Goal: Navigation & Orientation: Go to known website

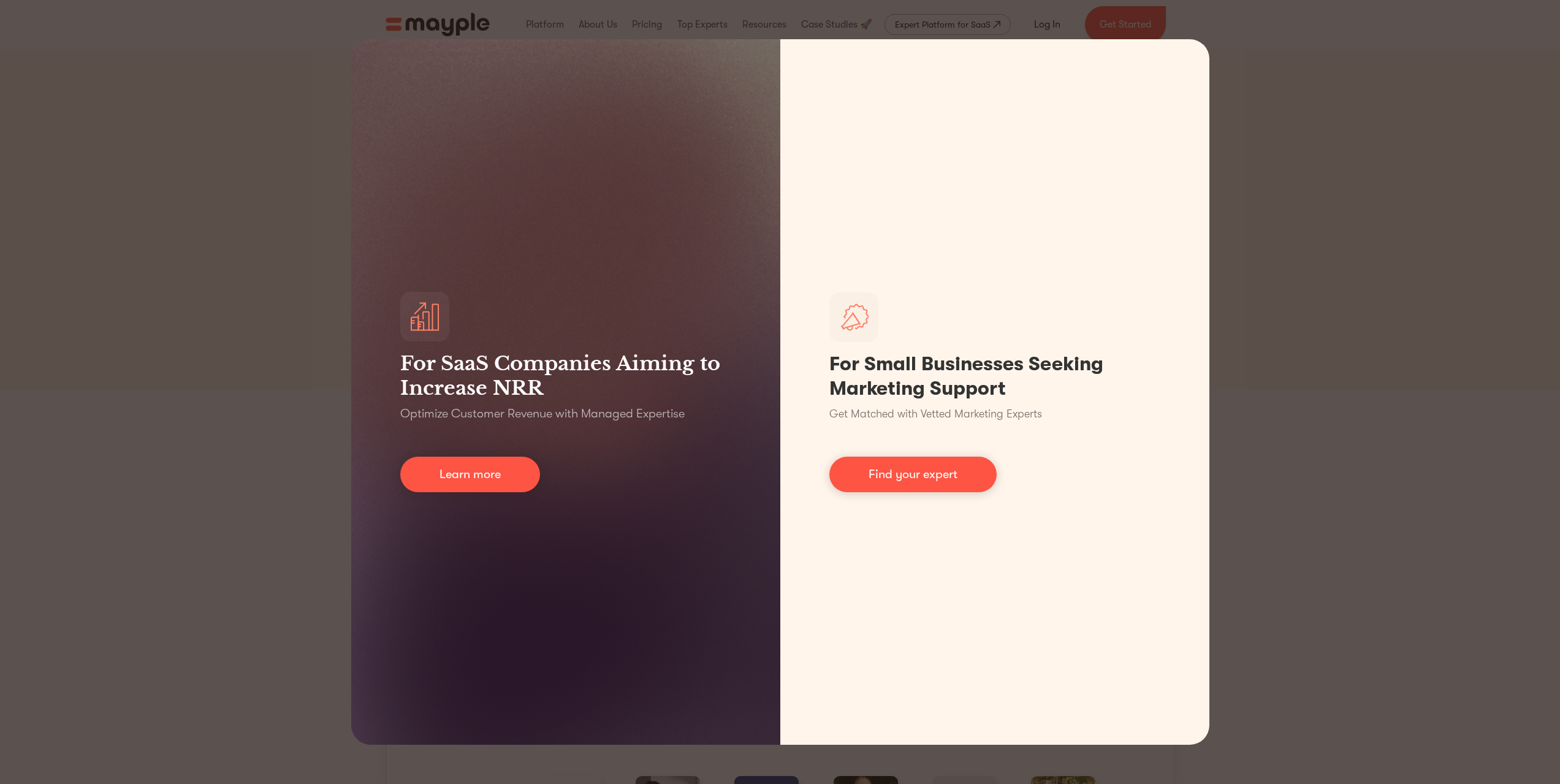
click at [1286, 517] on div "For SaaS Companies Aiming to Increase NRR Optimize Customer Revenue with Manage…" at bounding box center [780, 392] width 1560 height 784
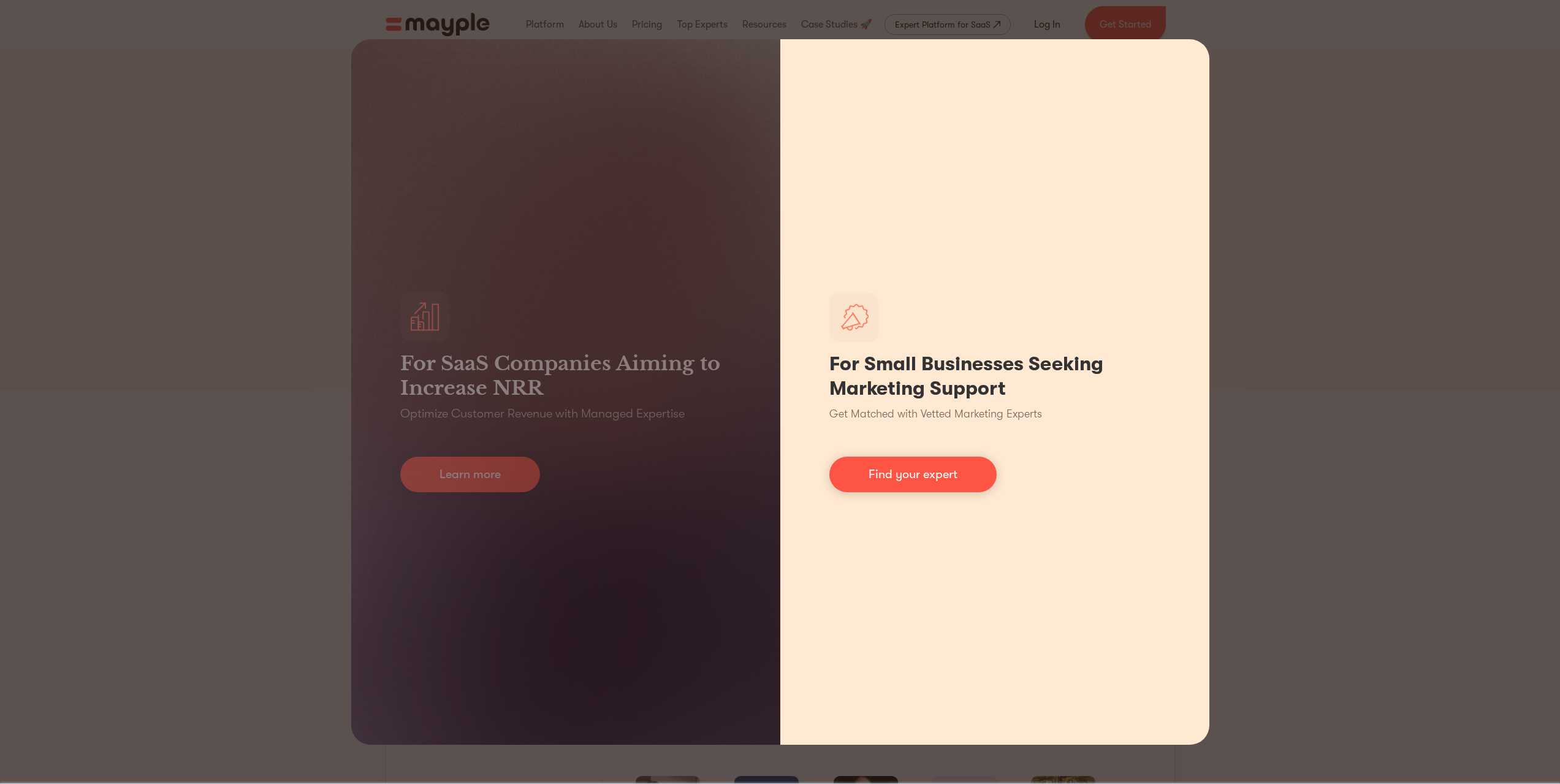
click at [950, 411] on p "Get Matched with Vetted Marketing Experts" at bounding box center [936, 414] width 213 height 16
click at [943, 487] on link "Find your expert" at bounding box center [913, 474] width 167 height 36
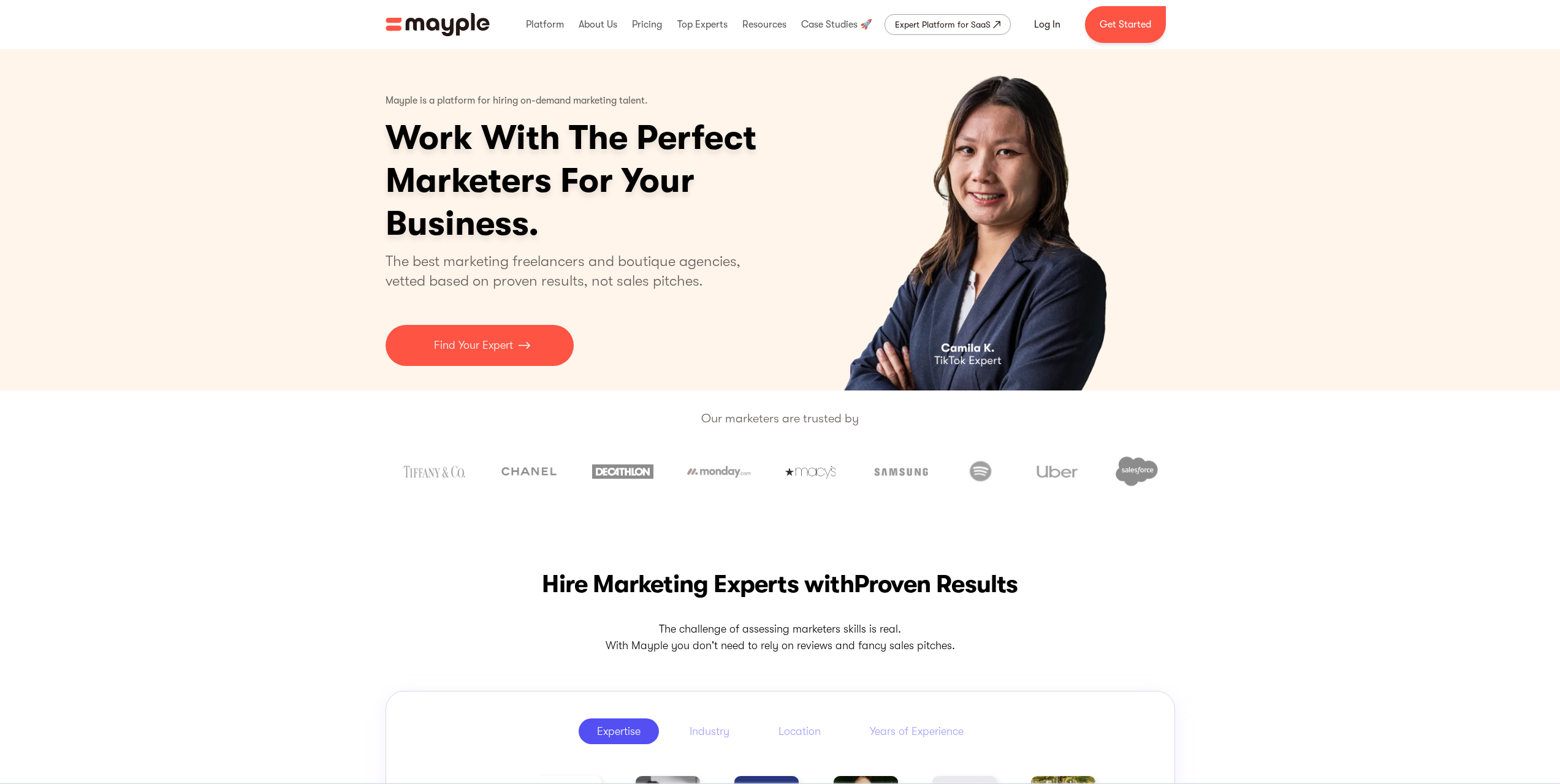
click at [1038, 43] on div "Platform Mayple platform Platform Overview Platform Overview How Mayple works D…" at bounding box center [845, 24] width 661 height 39
click at [1037, 41] on div "Log In Get Started" at bounding box center [1092, 24] width 147 height 37
click at [1036, 37] on link "Log In" at bounding box center [1047, 24] width 56 height 30
